Goal: Obtain resource: Download file/media

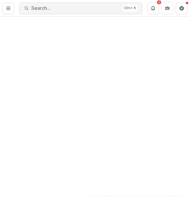
click at [54, 9] on span "Search..." at bounding box center [75, 8] width 89 height 6
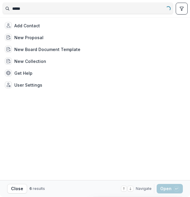
type input "******"
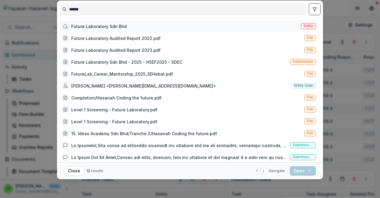
type input "******"
click at [126, 22] on div "Future Laboratory Sdn Bhd Entity" at bounding box center [188, 26] width 259 height 12
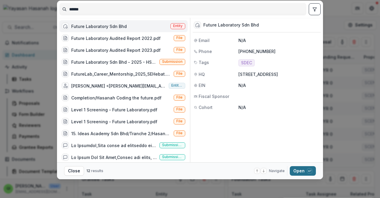
click at [189, 169] on button "Open with enter key" at bounding box center [303, 171] width 26 height 10
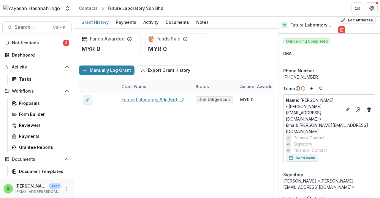
scroll to position [13, 0]
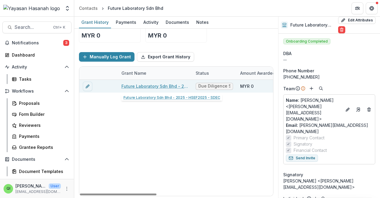
click at [160, 85] on link "Future Laboratory Sdn Bhd - 2025 - HSEF2025 - SDEC" at bounding box center [155, 86] width 67 height 6
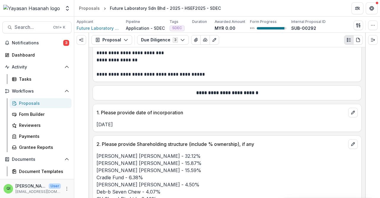
scroll to position [149, 0]
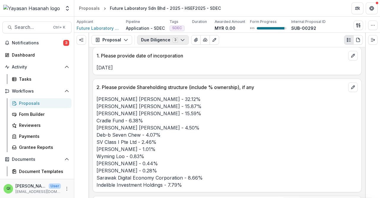
click at [177, 42] on button "Due Diligence 3" at bounding box center [163, 40] width 52 height 10
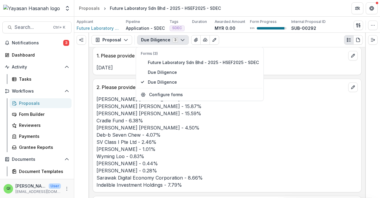
click at [177, 42] on button "Due Diligence 3" at bounding box center [163, 40] width 52 height 10
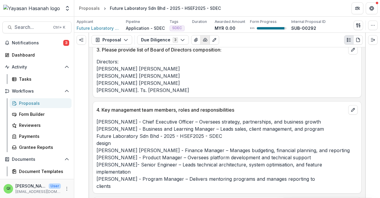
scroll to position [327, 0]
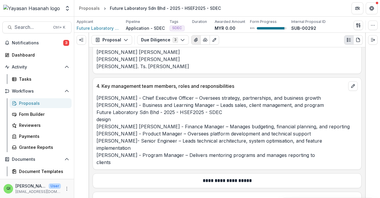
click at [189, 42] on icon "View Attached Files" at bounding box center [196, 39] width 5 height 5
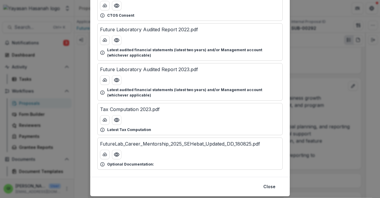
scroll to position [140, 0]
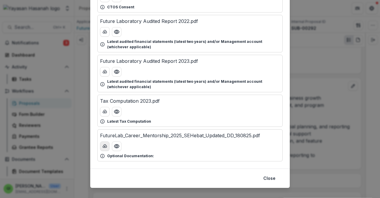
click at [107, 141] on button "download-button" at bounding box center [105, 146] width 10 height 10
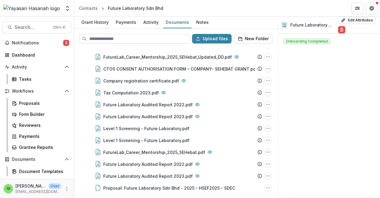
scroll to position [108, 0]
click at [46, 26] on span "Search..." at bounding box center [32, 27] width 35 height 6
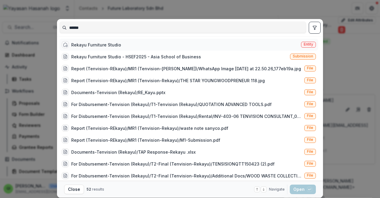
type input "******"
click at [108, 39] on div "Rekayu Furniture Studio Entity" at bounding box center [188, 45] width 259 height 12
